Goal: Information Seeking & Learning: Learn about a topic

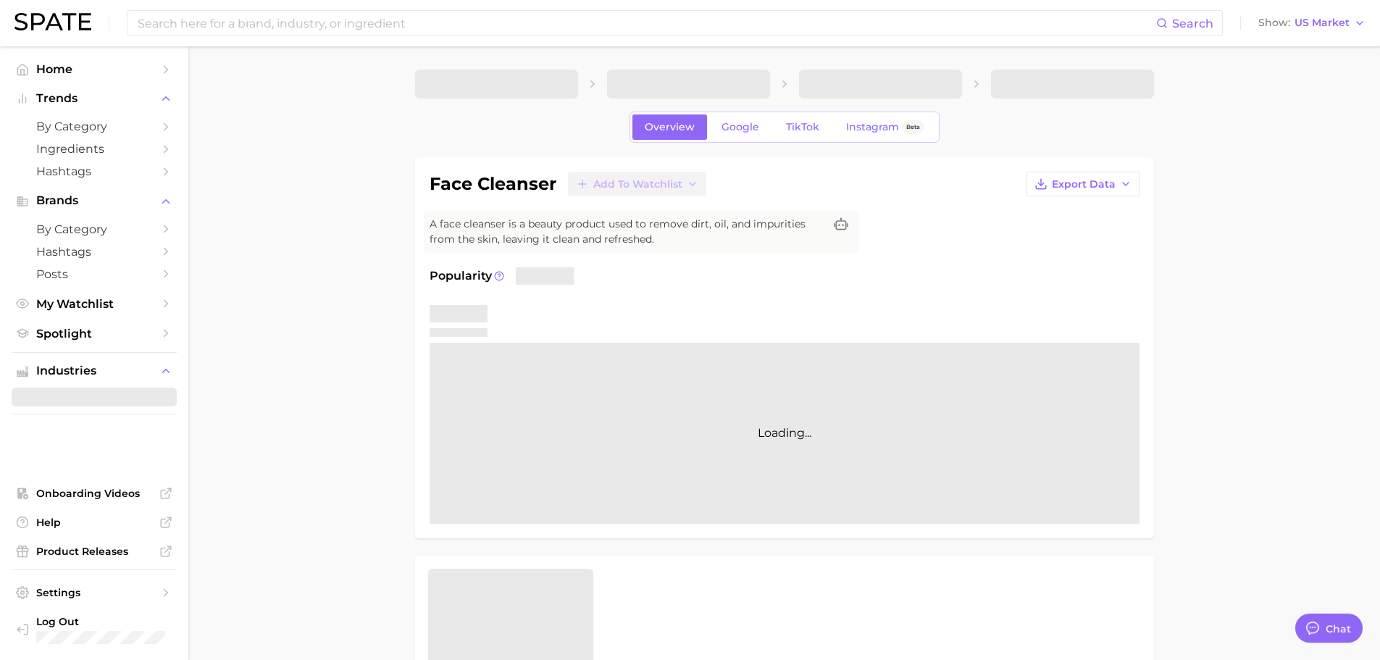
type textarea "x"
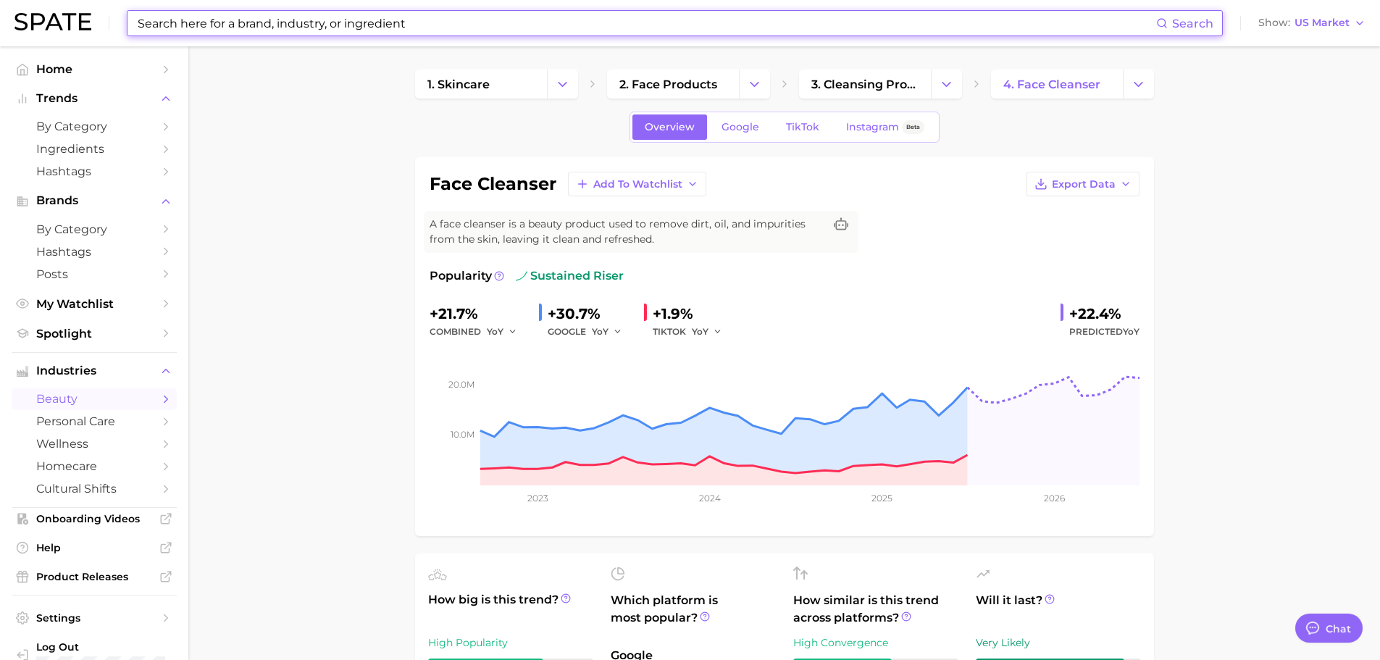
click at [289, 25] on input at bounding box center [646, 23] width 1020 height 25
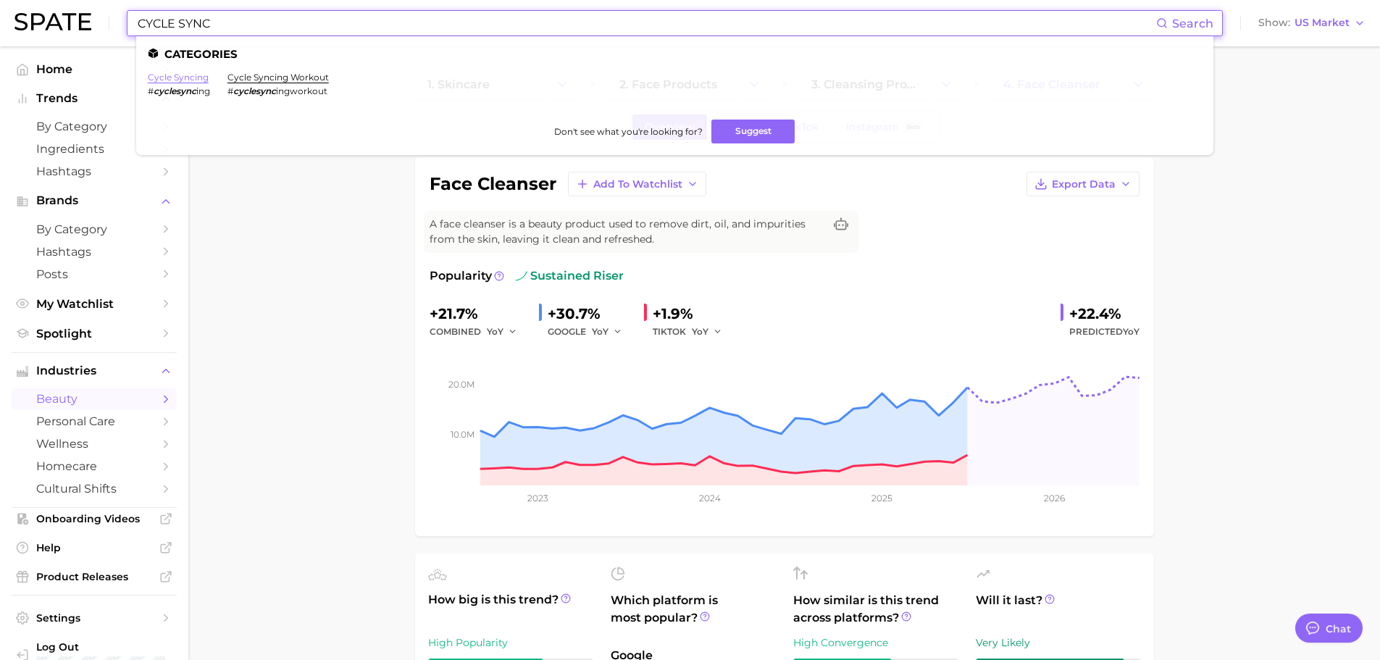
type input "CYCLE SYNC"
click at [185, 78] on link "cycle syncing" at bounding box center [178, 77] width 61 height 11
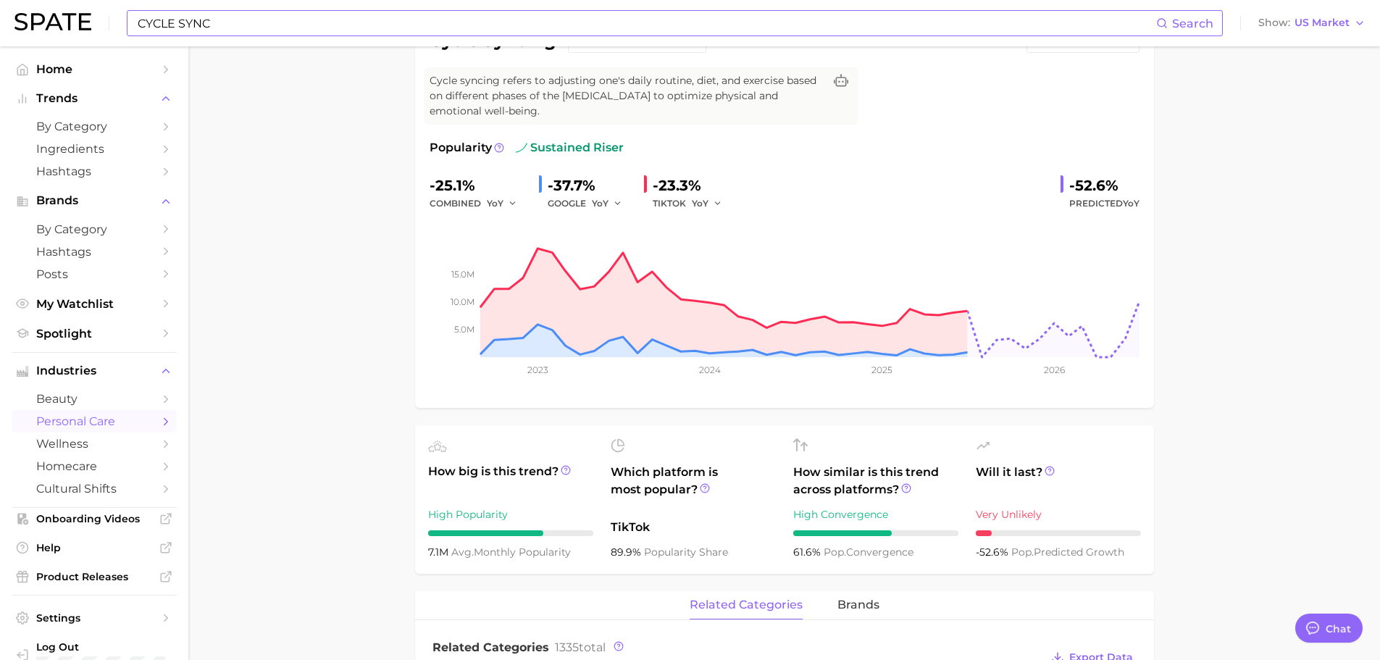
scroll to position [72, 0]
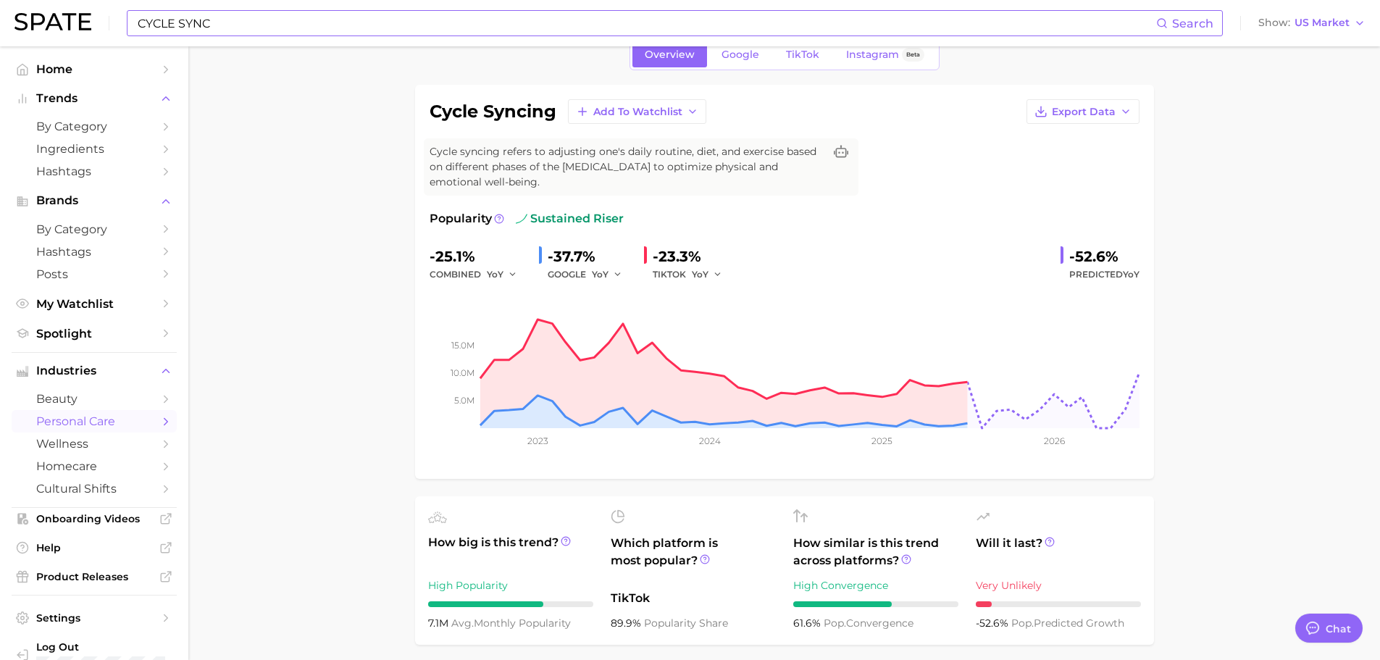
click at [808, 56] on span "TikTok" at bounding box center [802, 55] width 33 height 12
